Goal: Transaction & Acquisition: Download file/media

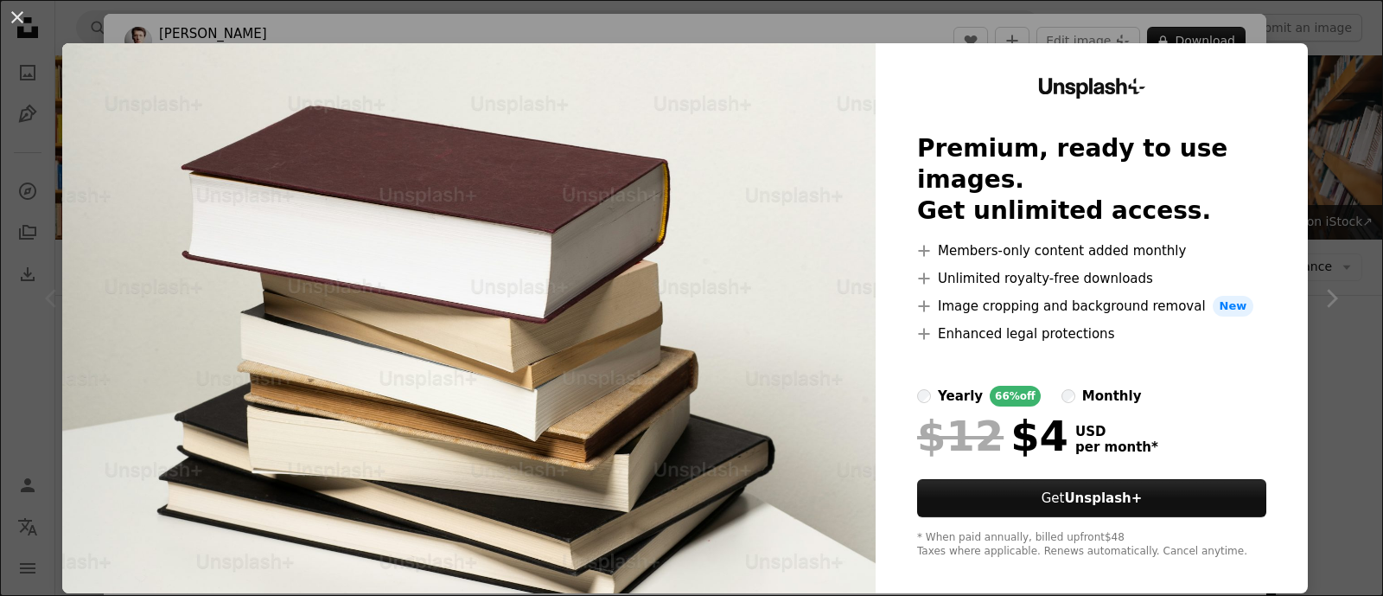
scroll to position [431, 0]
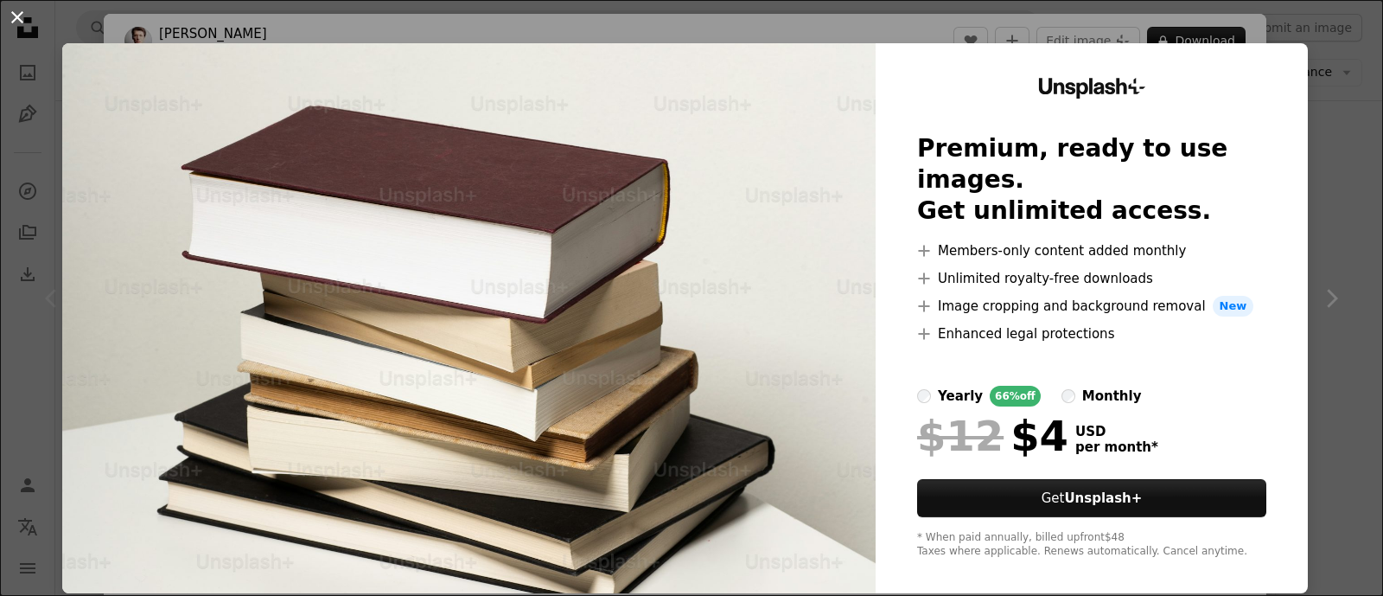
click at [24, 22] on button "An X shape" at bounding box center [17, 17] width 21 height 21
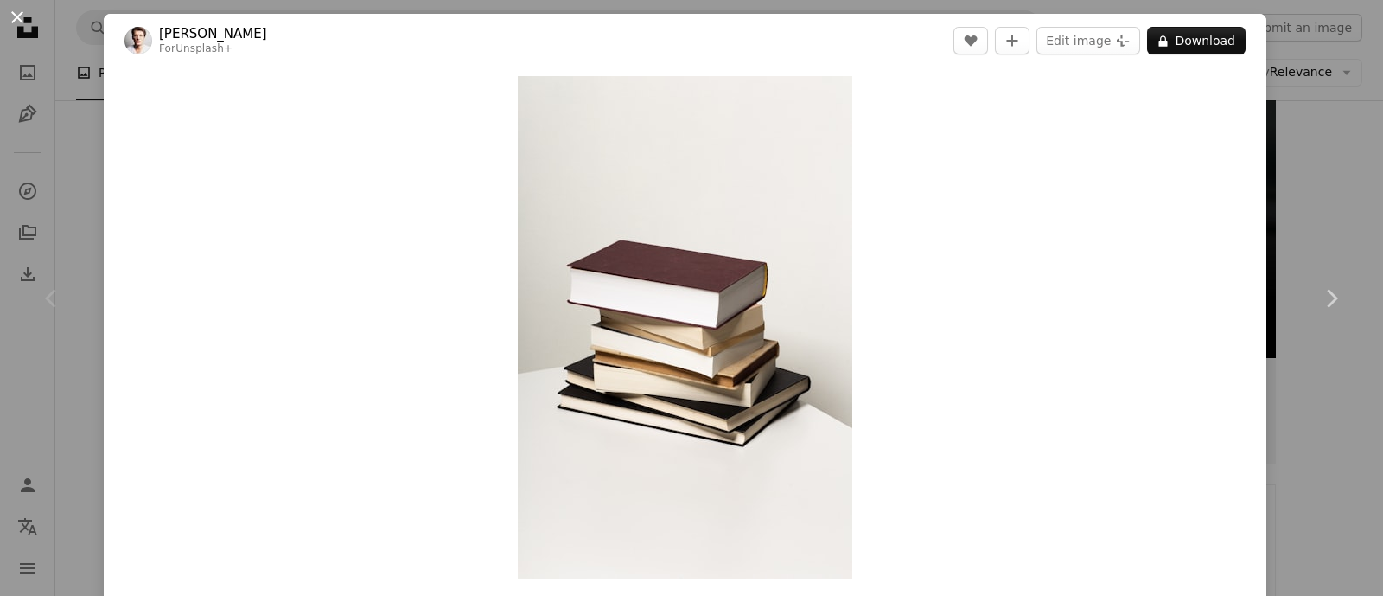
click at [21, 25] on button "An X shape" at bounding box center [17, 17] width 21 height 21
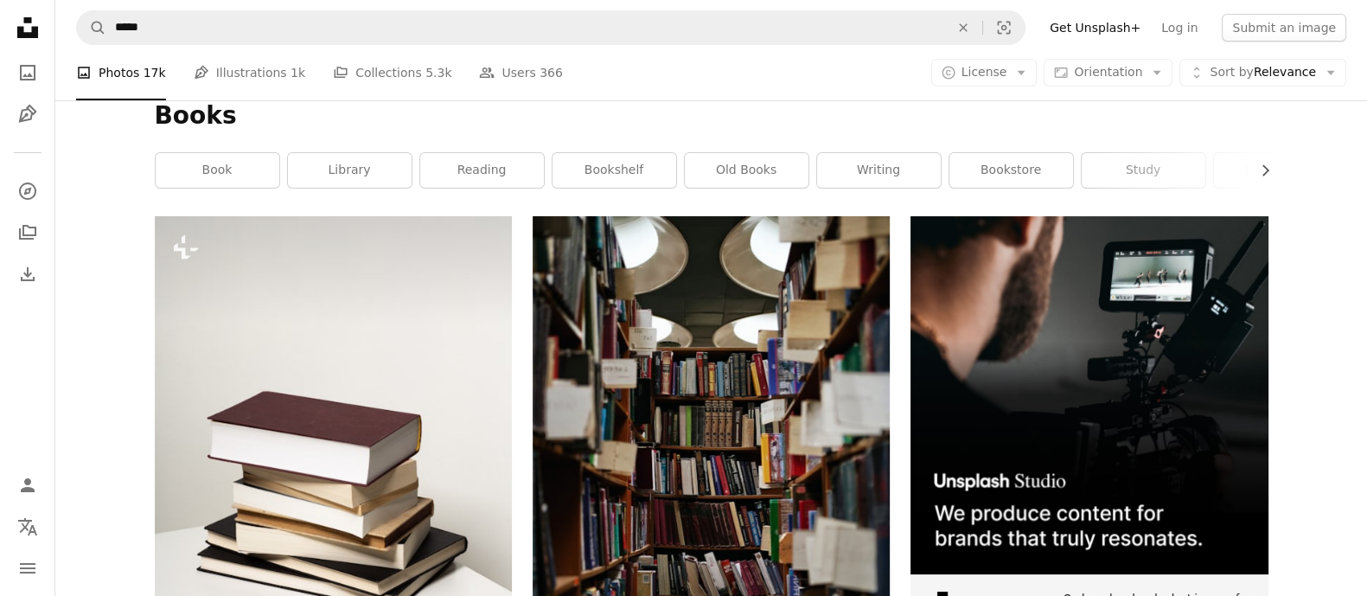
scroll to position [431, 0]
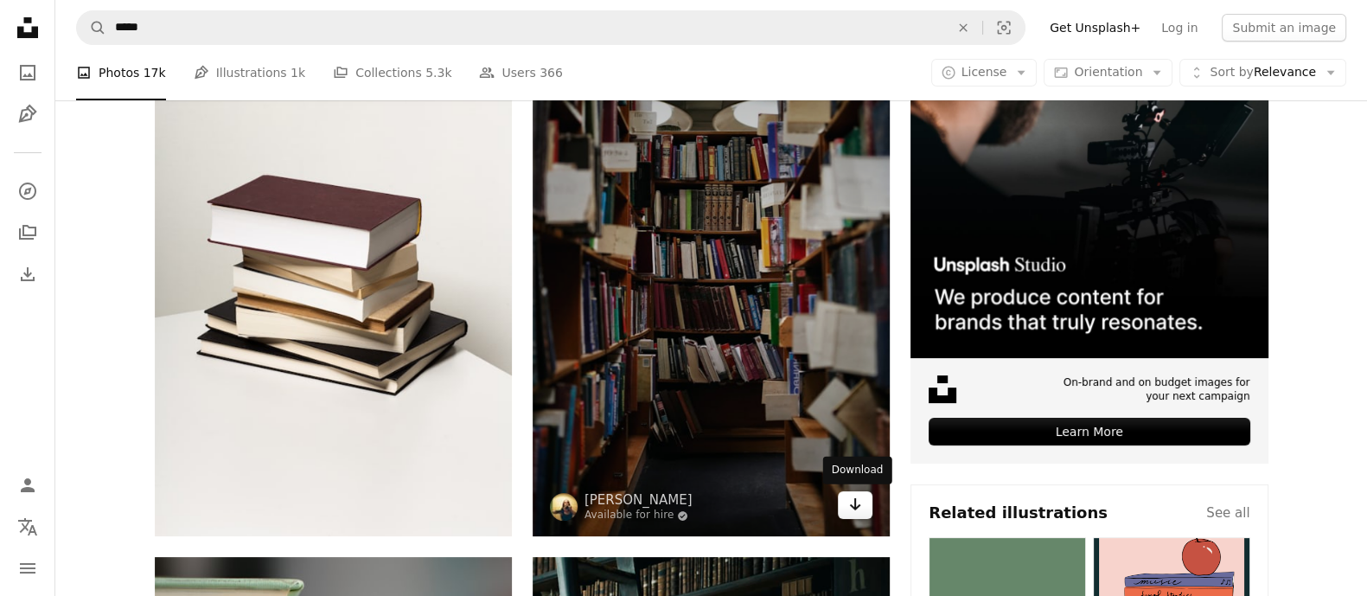
click at [865, 507] on link "Arrow pointing down" at bounding box center [855, 505] width 35 height 28
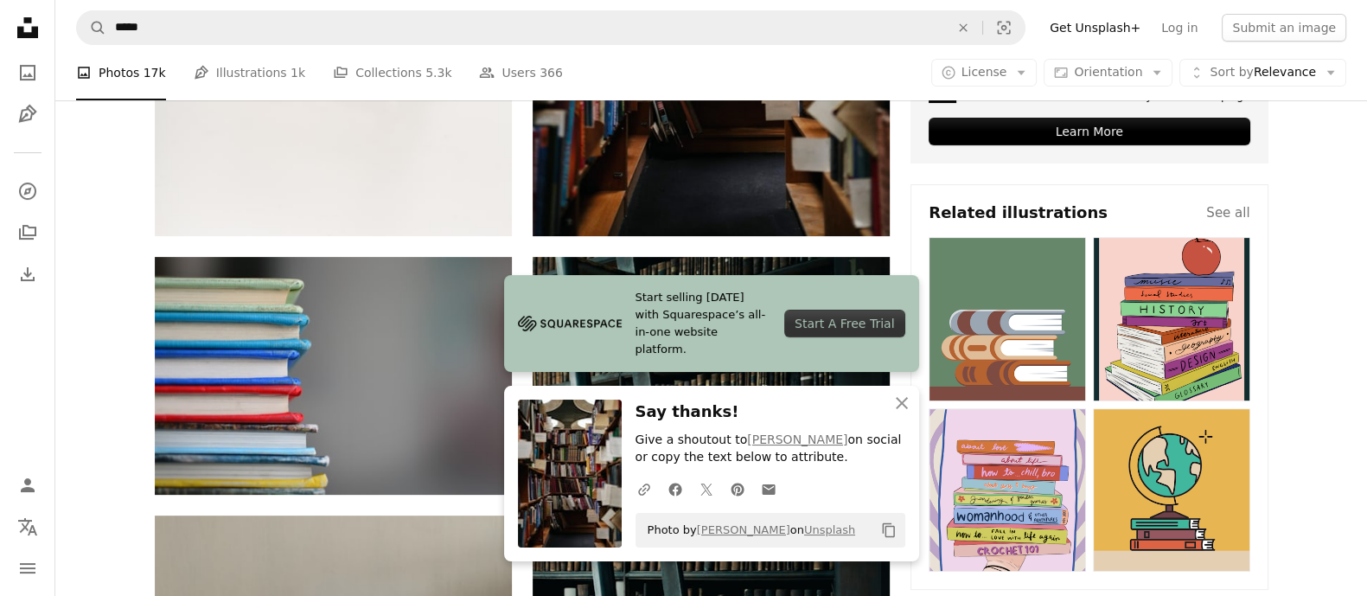
scroll to position [973, 0]
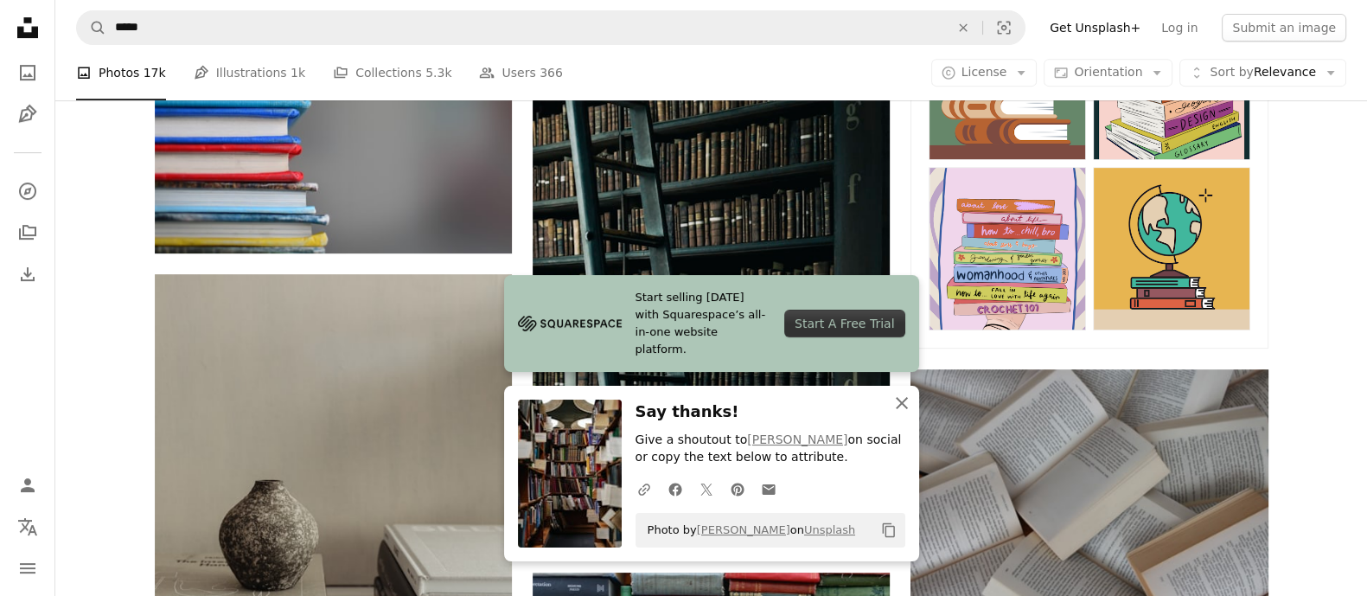
click at [897, 402] on icon "An X shape" at bounding box center [901, 402] width 21 height 21
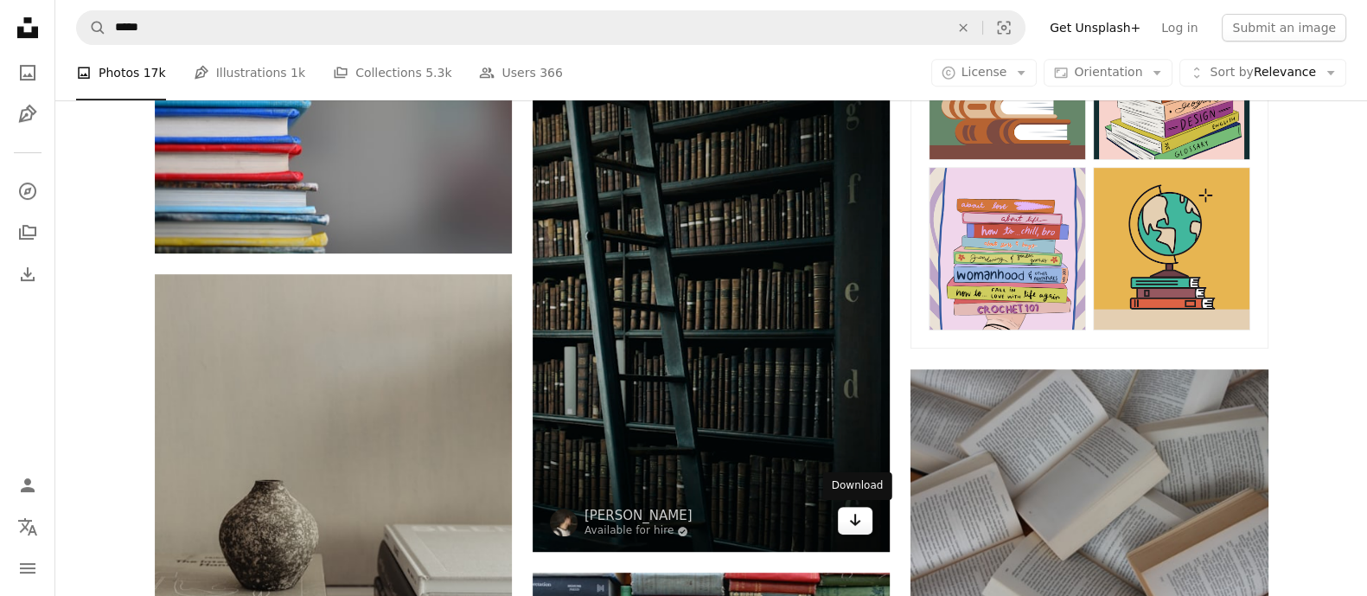
click at [852, 526] on icon "Arrow pointing down" at bounding box center [855, 519] width 14 height 21
